Goal: Navigation & Orientation: Find specific page/section

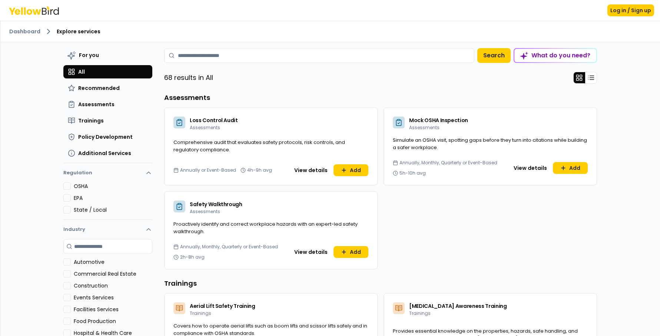
click at [333, 80] on div "68 results in All" at bounding box center [380, 78] width 433 height 12
click at [553, 56] on div "What do you need?" at bounding box center [555, 55] width 82 height 13
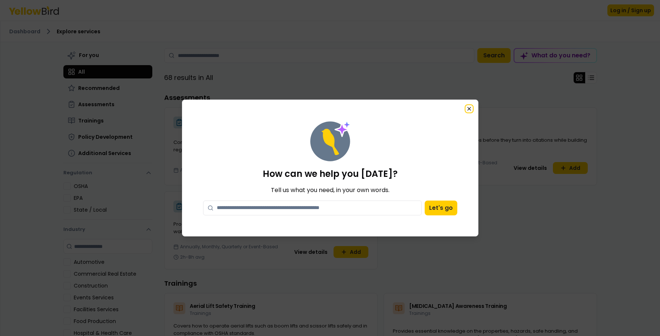
click at [468, 109] on icon "button" at bounding box center [469, 109] width 6 height 6
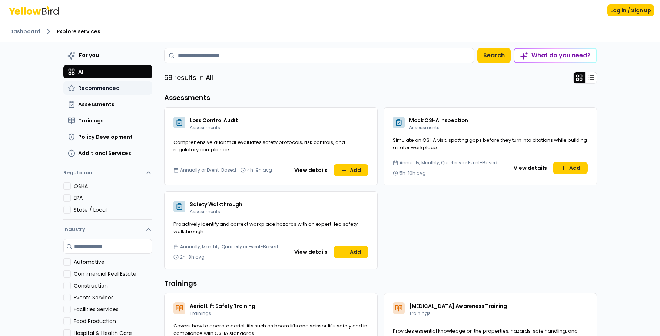
click at [87, 91] on span "Recommended" at bounding box center [98, 87] width 41 height 7
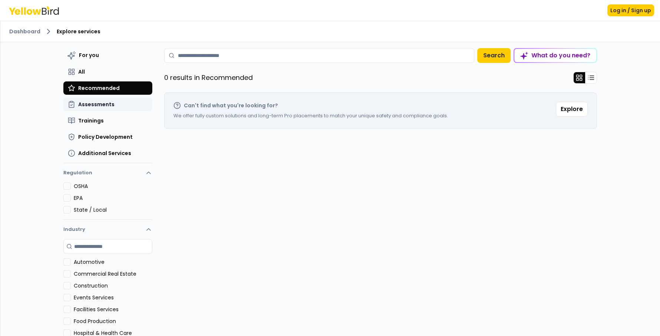
click at [88, 107] on span "Assessments" at bounding box center [96, 104] width 36 height 7
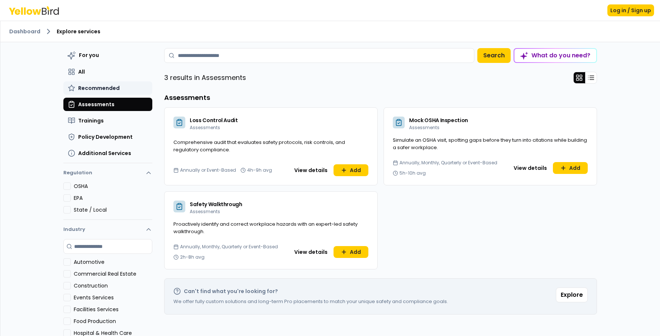
click at [87, 87] on span "Recommended" at bounding box center [98, 87] width 41 height 7
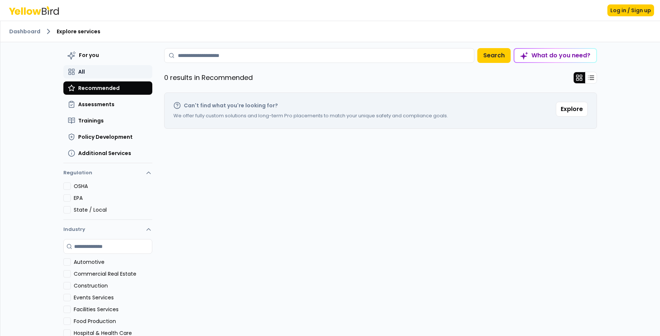
click at [82, 70] on span "All" at bounding box center [81, 71] width 7 height 7
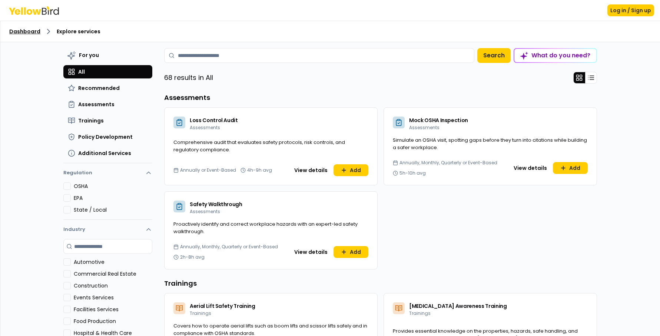
click at [30, 33] on link "Dashboard" at bounding box center [24, 31] width 31 height 7
